Goal: Task Accomplishment & Management: Use online tool/utility

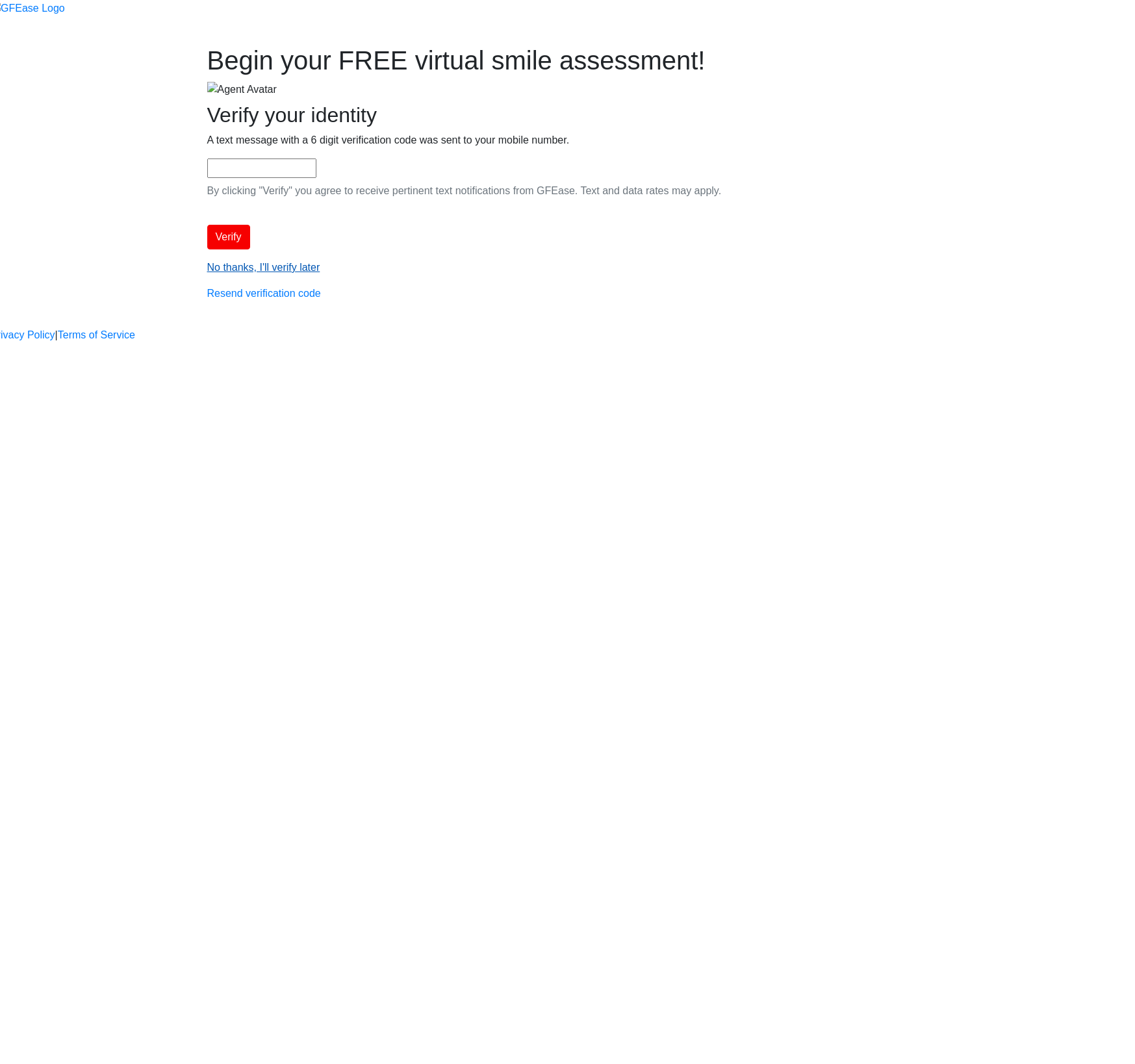
click at [320, 273] on link "No thanks, I'll verify later" at bounding box center [264, 267] width 113 height 11
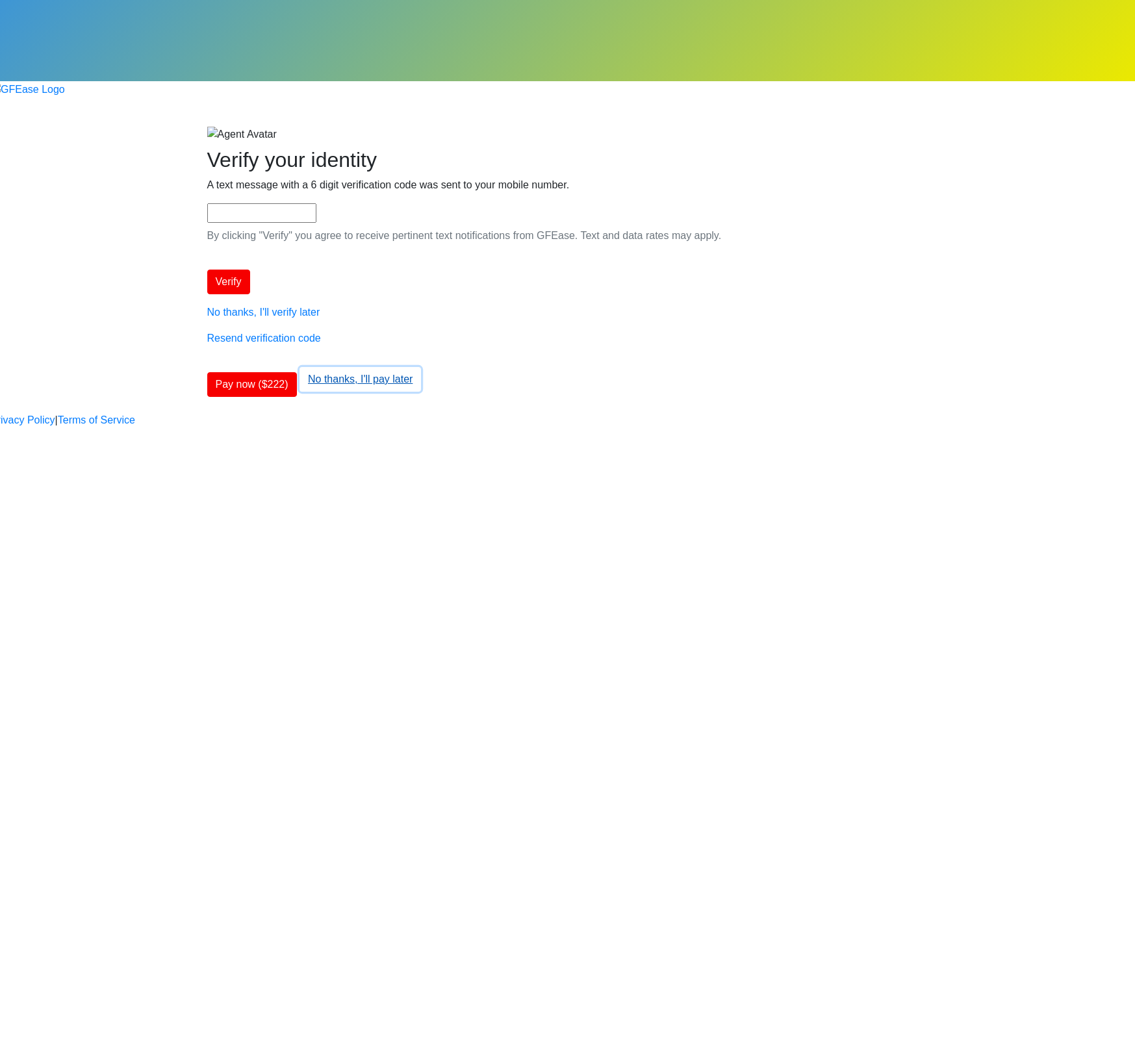
click at [421, 367] on button "No thanks, I'll pay later" at bounding box center [360, 379] width 122 height 24
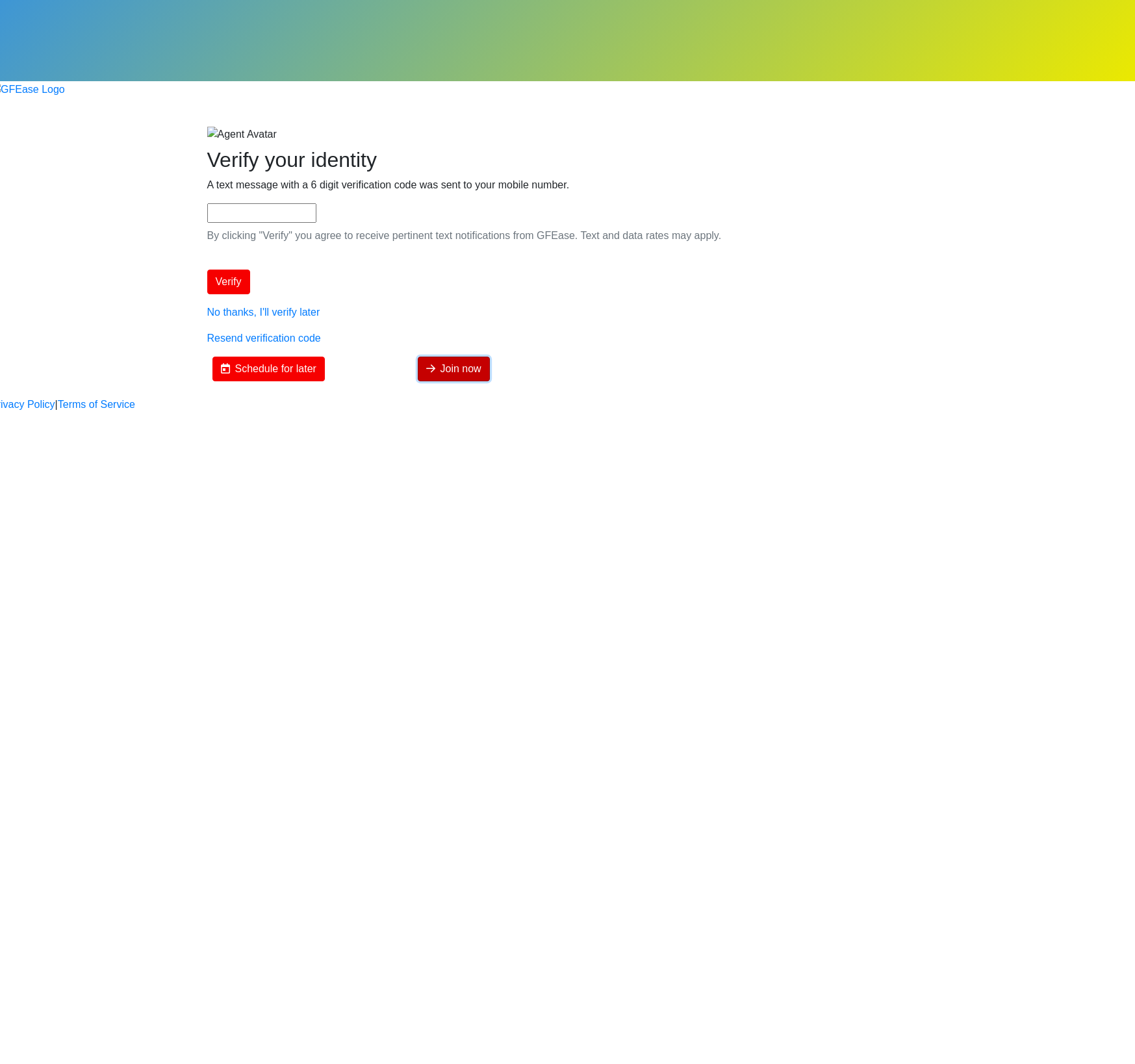
click at [436, 363] on icon at bounding box center [431, 368] width 9 height 10
